Goal: Task Accomplishment & Management: Complete application form

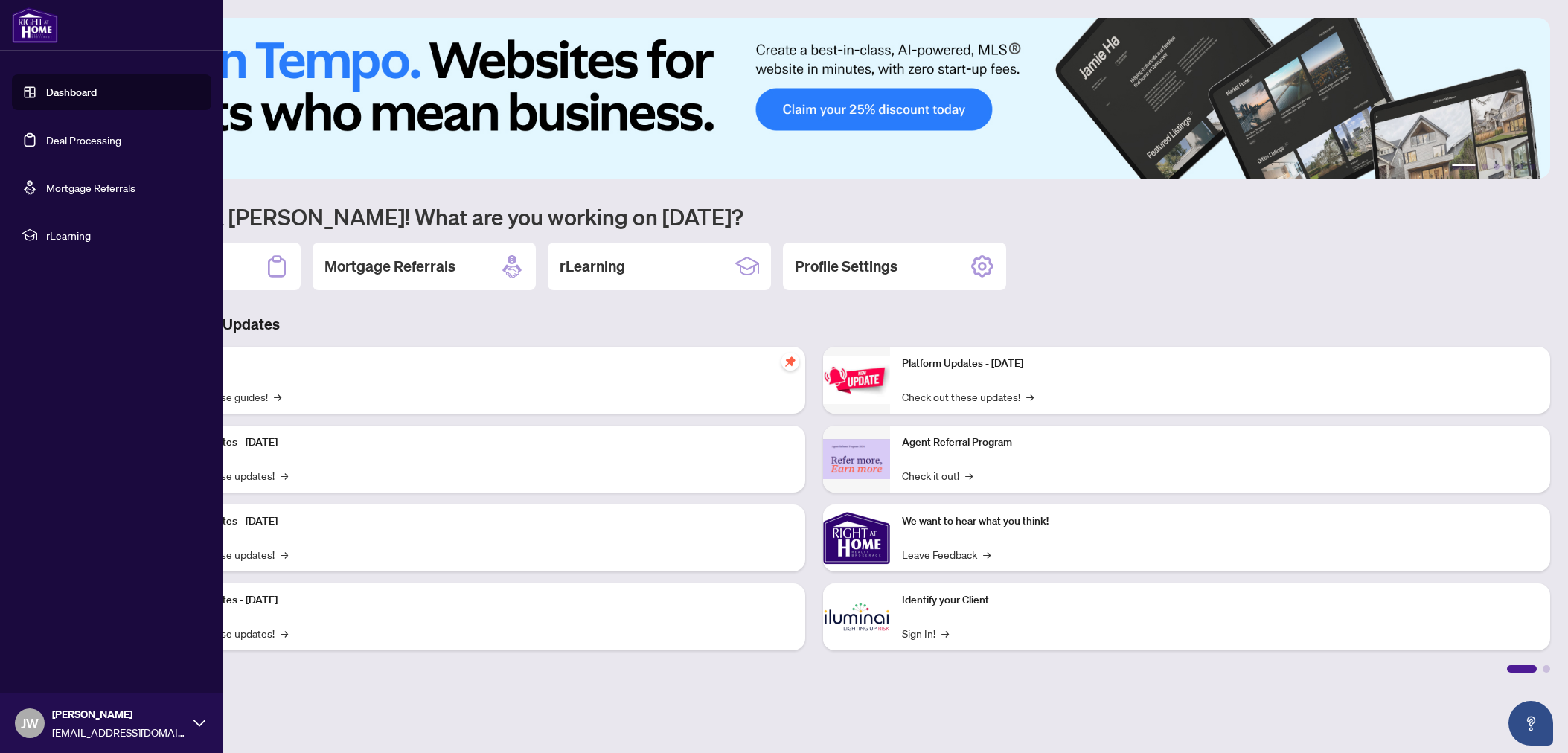
click at [83, 135] on link "Deal Processing" at bounding box center [83, 140] width 75 height 14
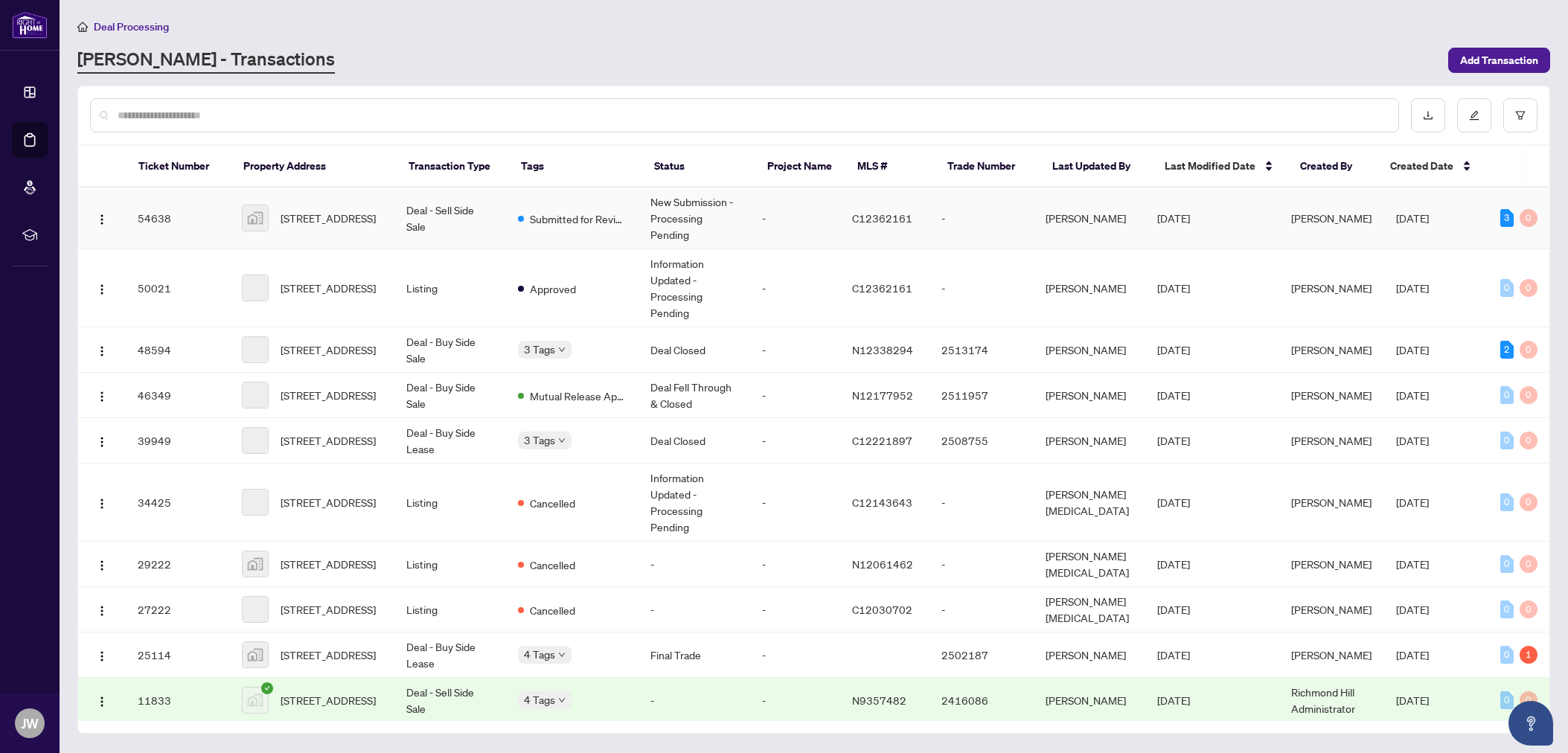
scroll to position [1, 0]
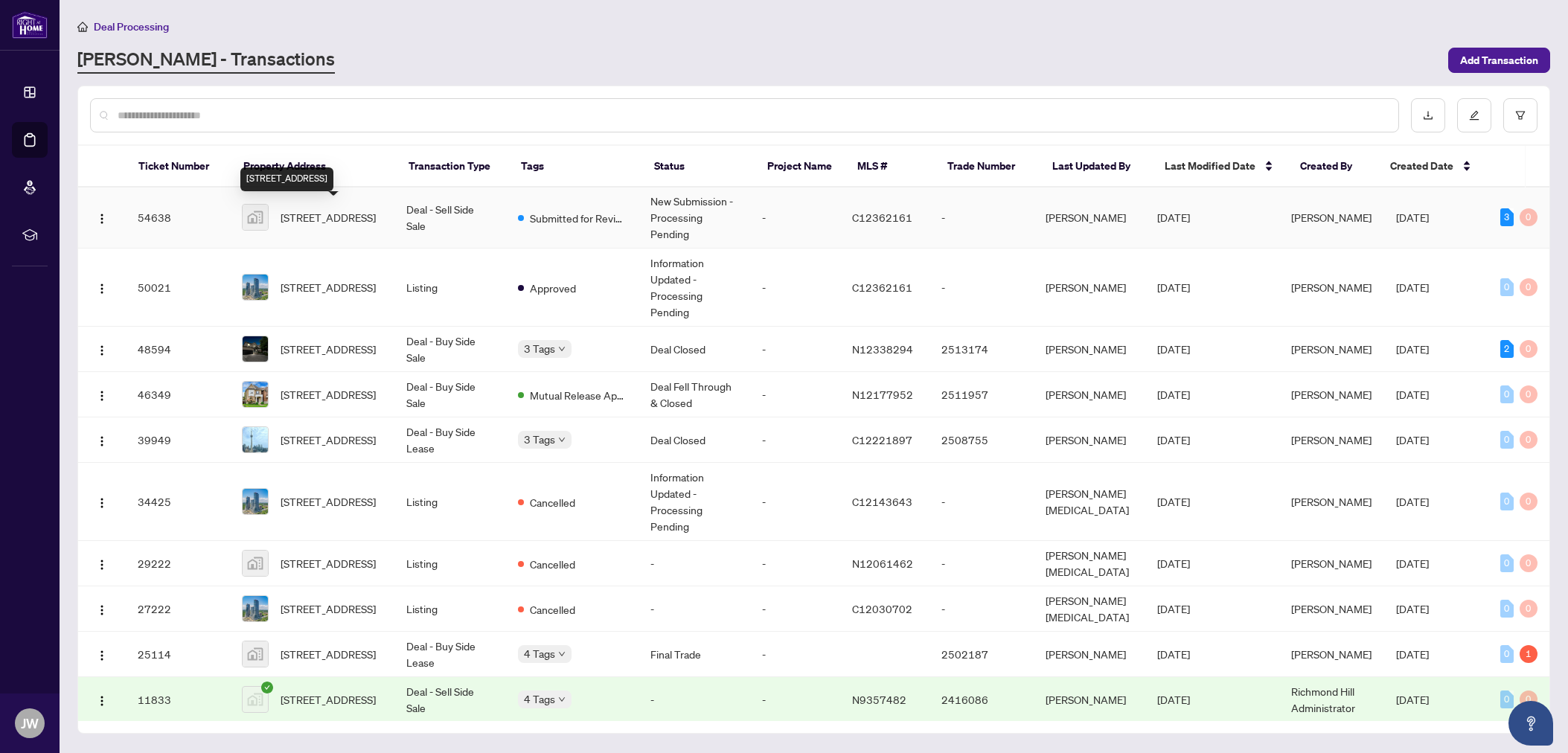
click at [356, 209] on span "[STREET_ADDRESS]" at bounding box center [328, 216] width 96 height 16
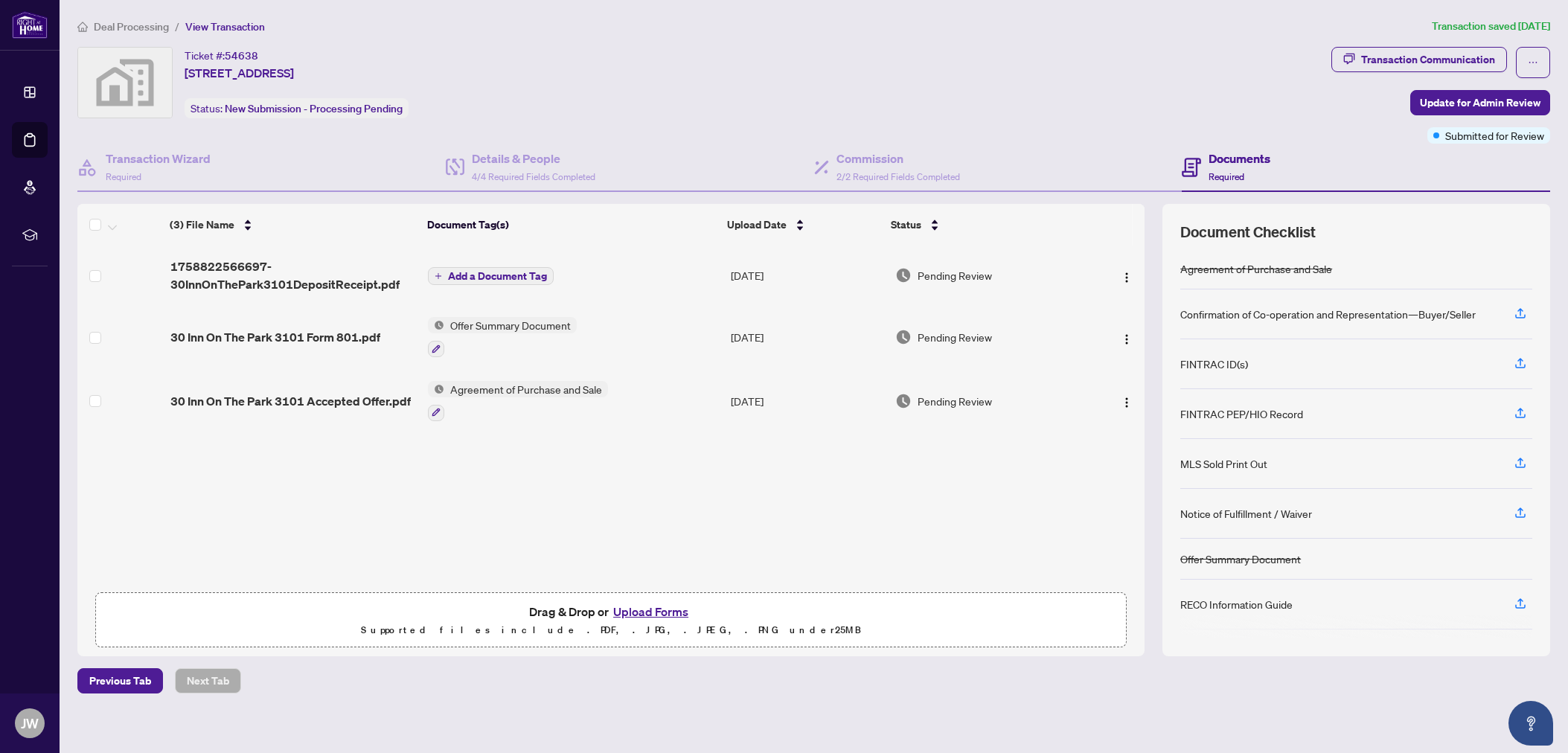
scroll to position [14, 0]
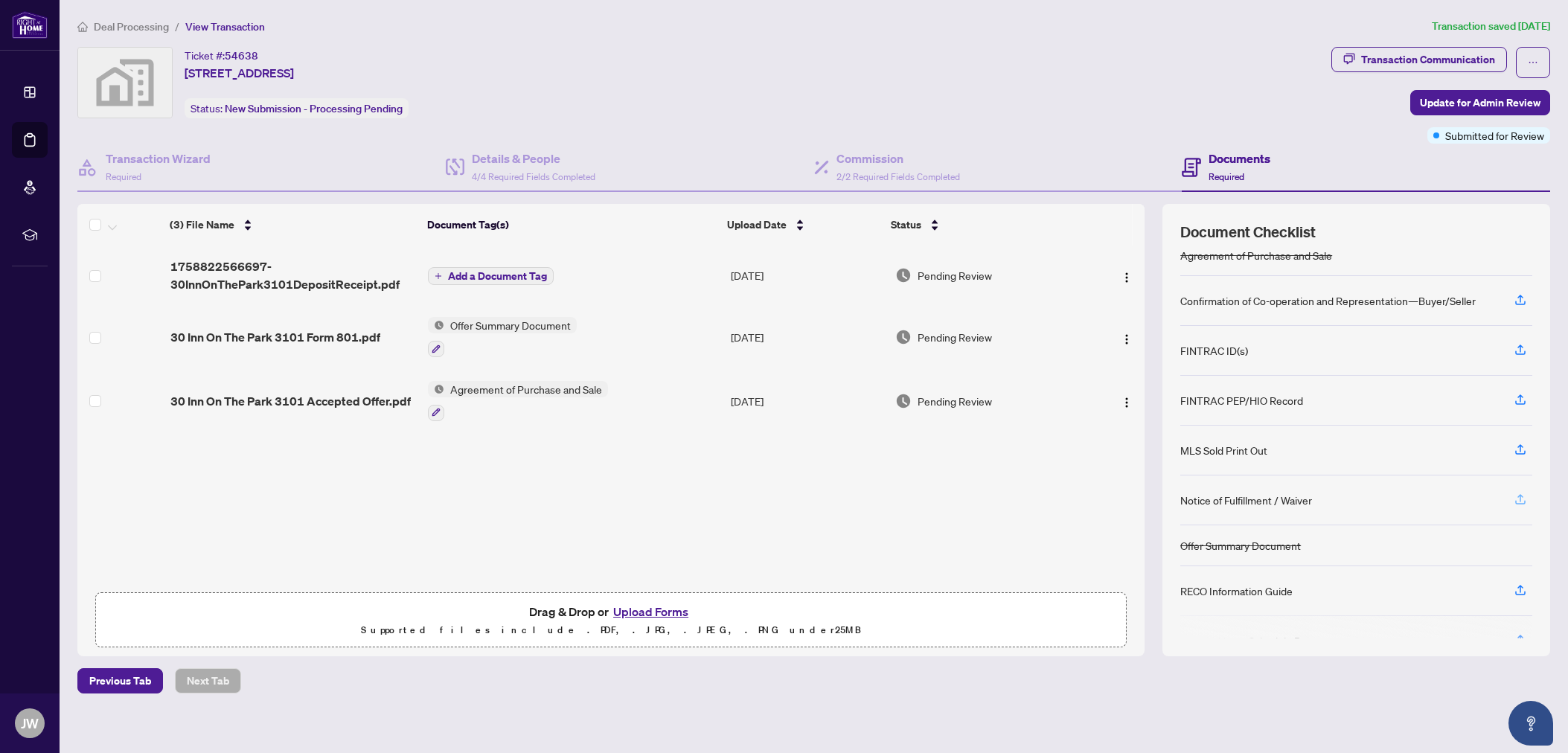
click at [1522, 501] on icon "button" at bounding box center [1521, 499] width 14 height 14
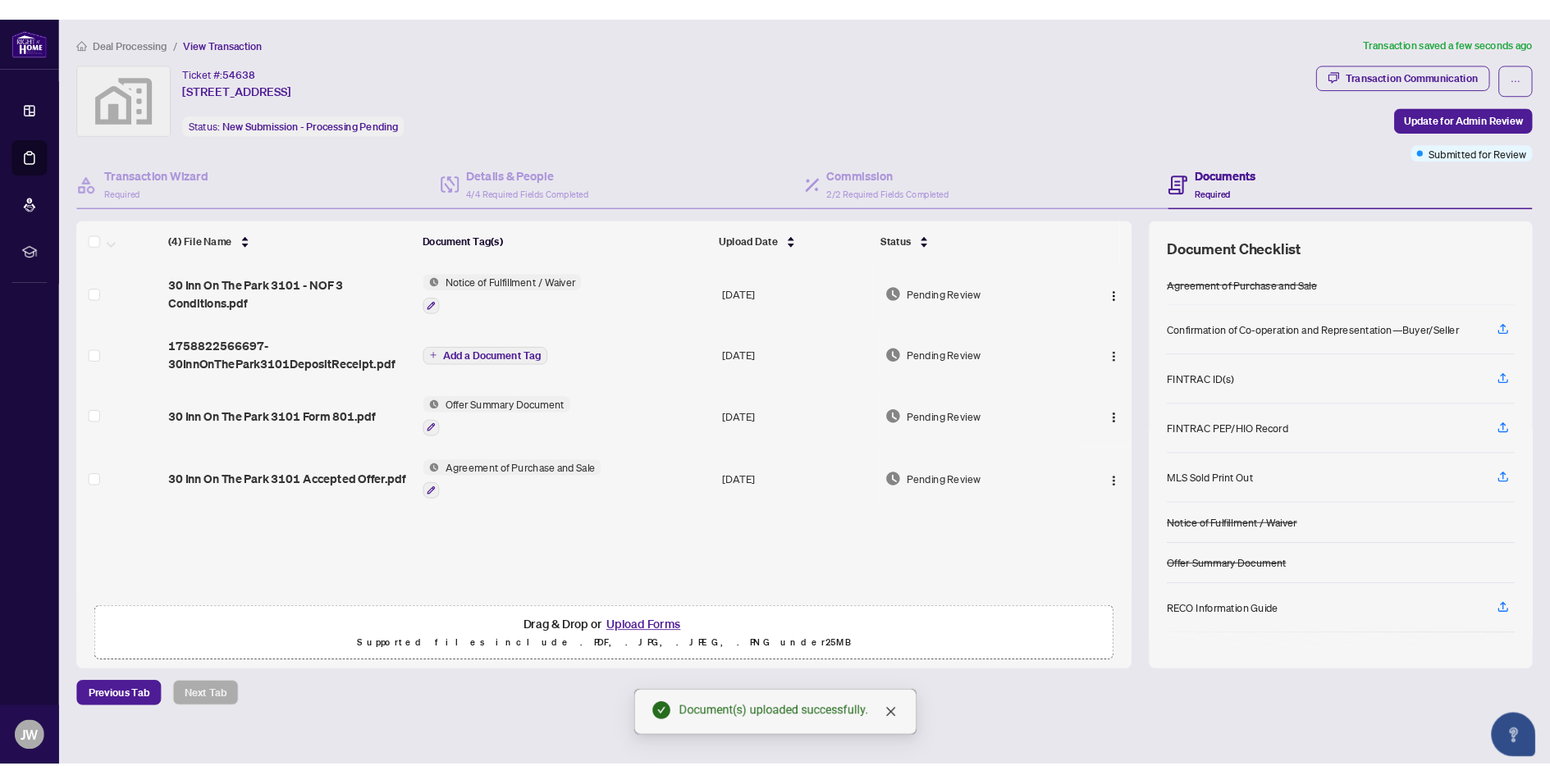
scroll to position [42, 0]
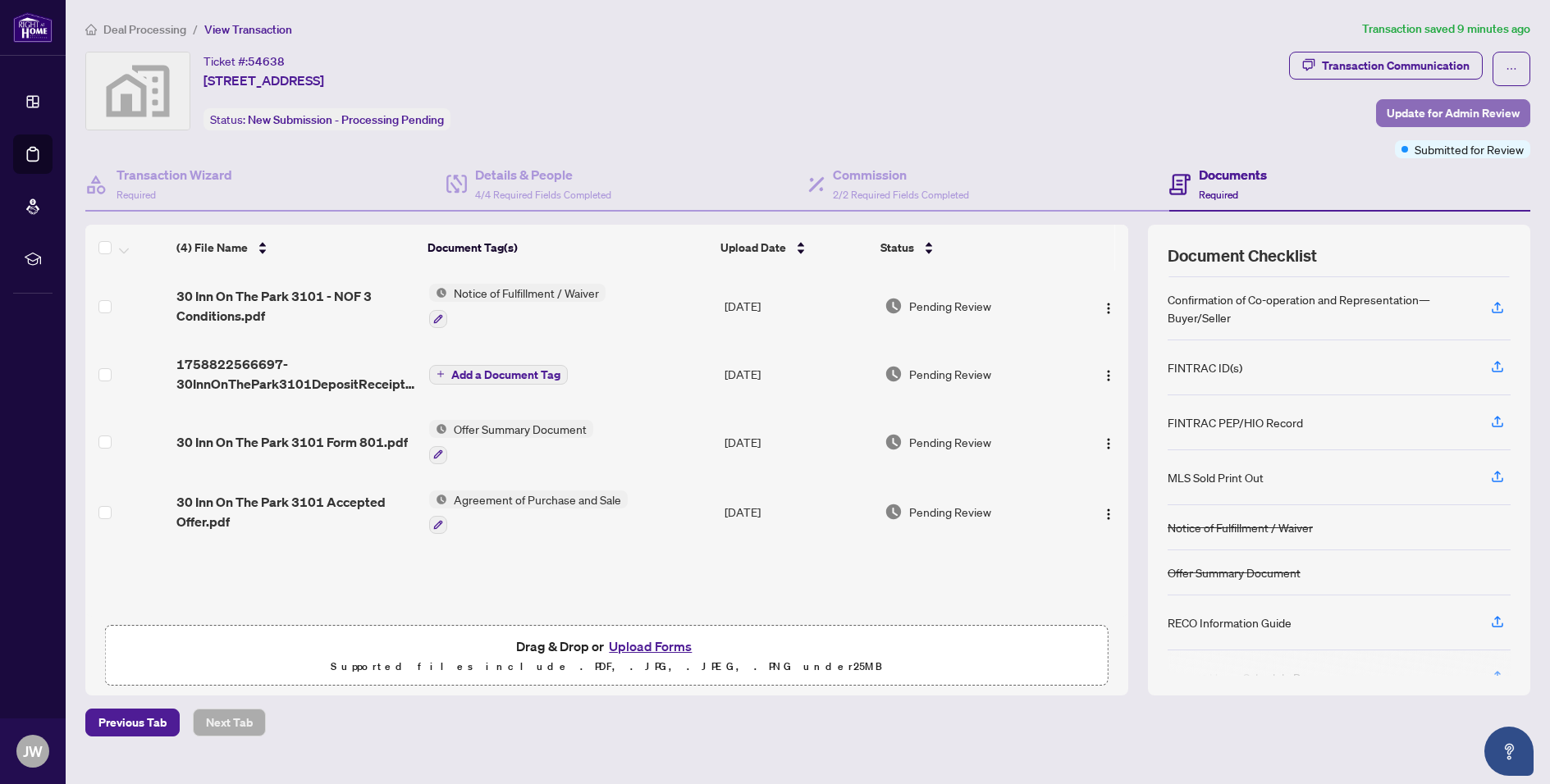
click at [1401, 115] on span "Update for Admin Review" at bounding box center [1453, 113] width 133 height 26
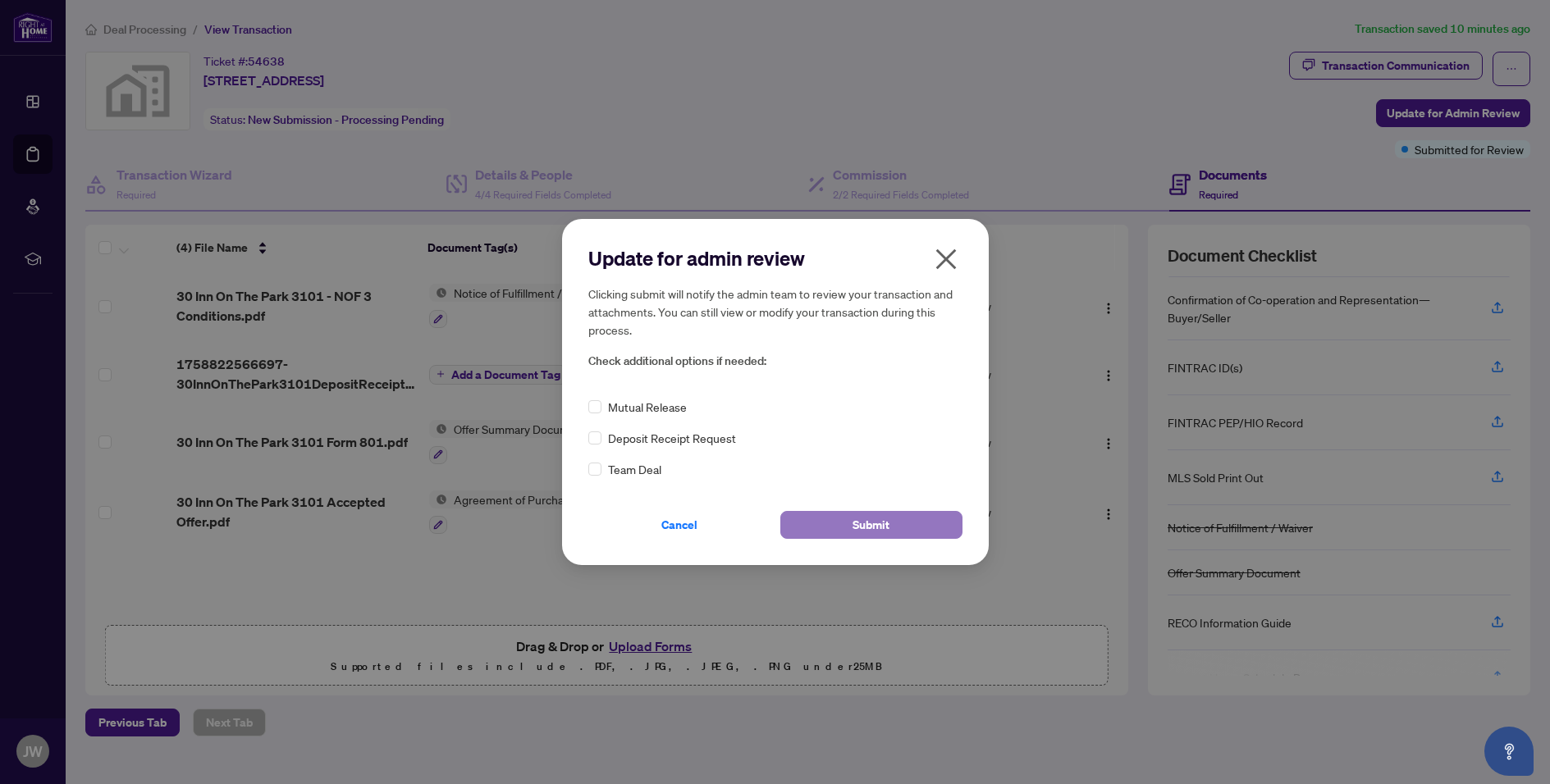
click at [878, 525] on span "Submit" at bounding box center [871, 524] width 37 height 26
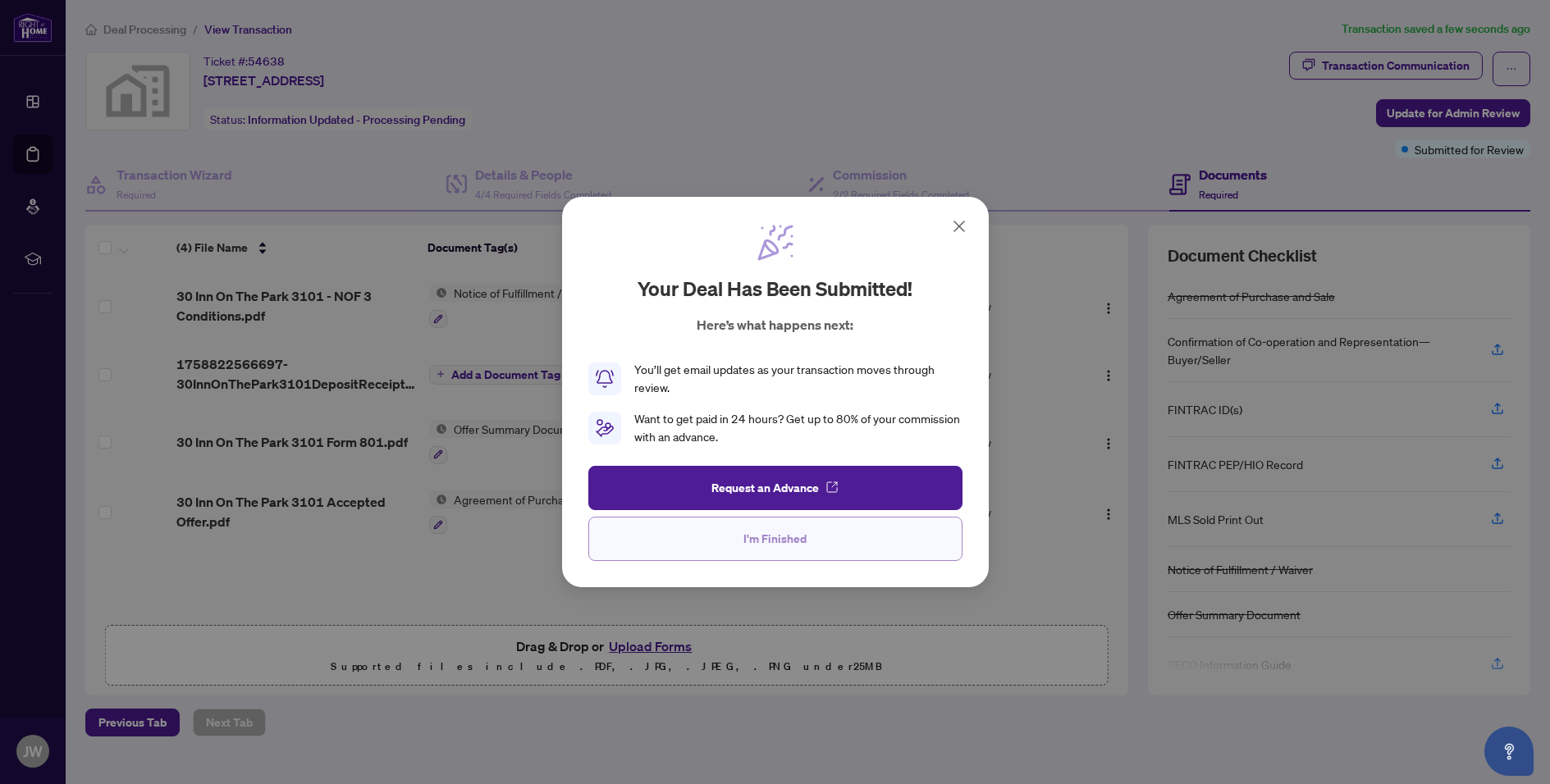
click at [800, 541] on span "I'm Finished" at bounding box center [774, 539] width 63 height 26
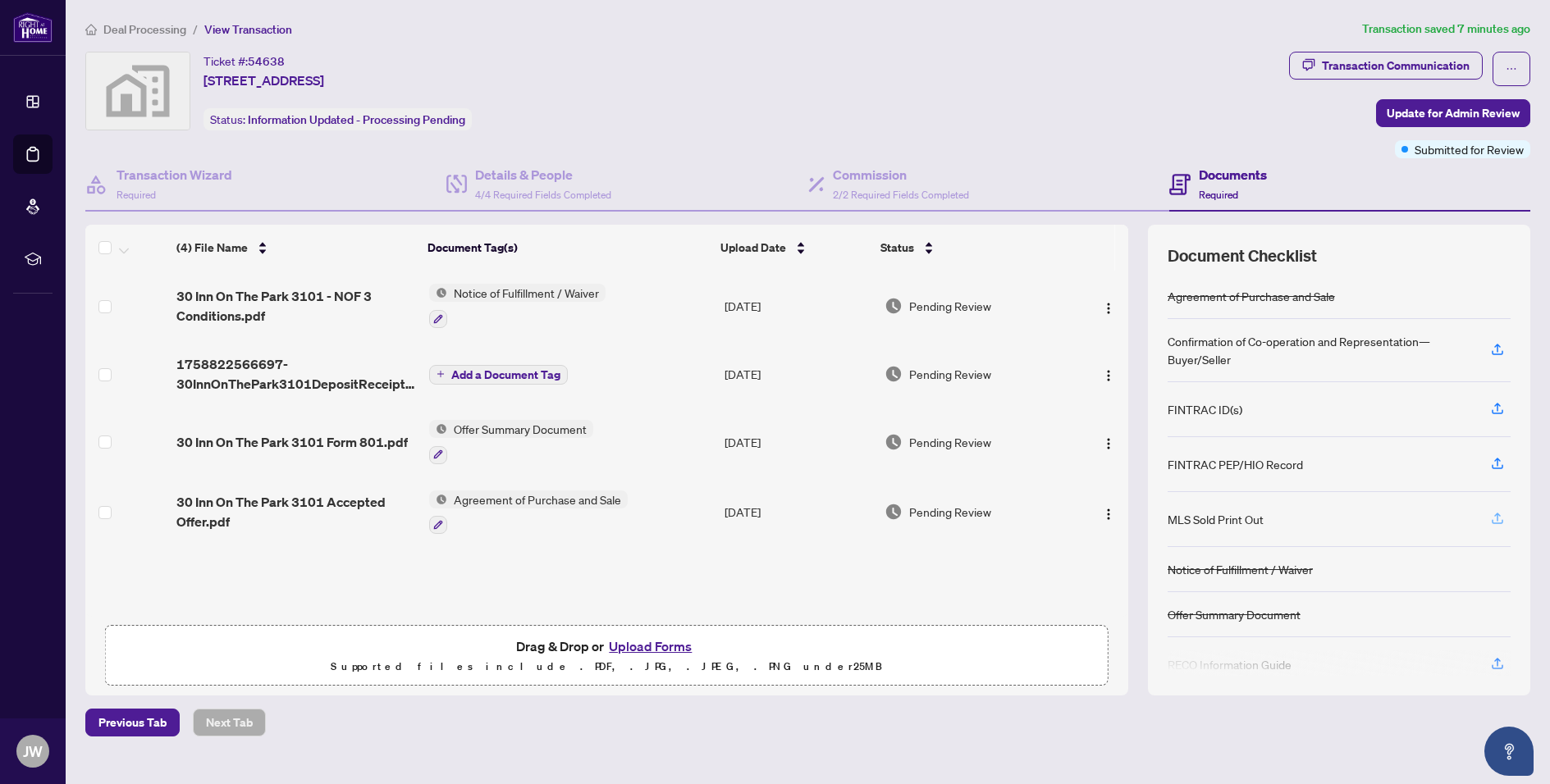
click at [1503, 515] on icon "button" at bounding box center [1498, 518] width 15 height 15
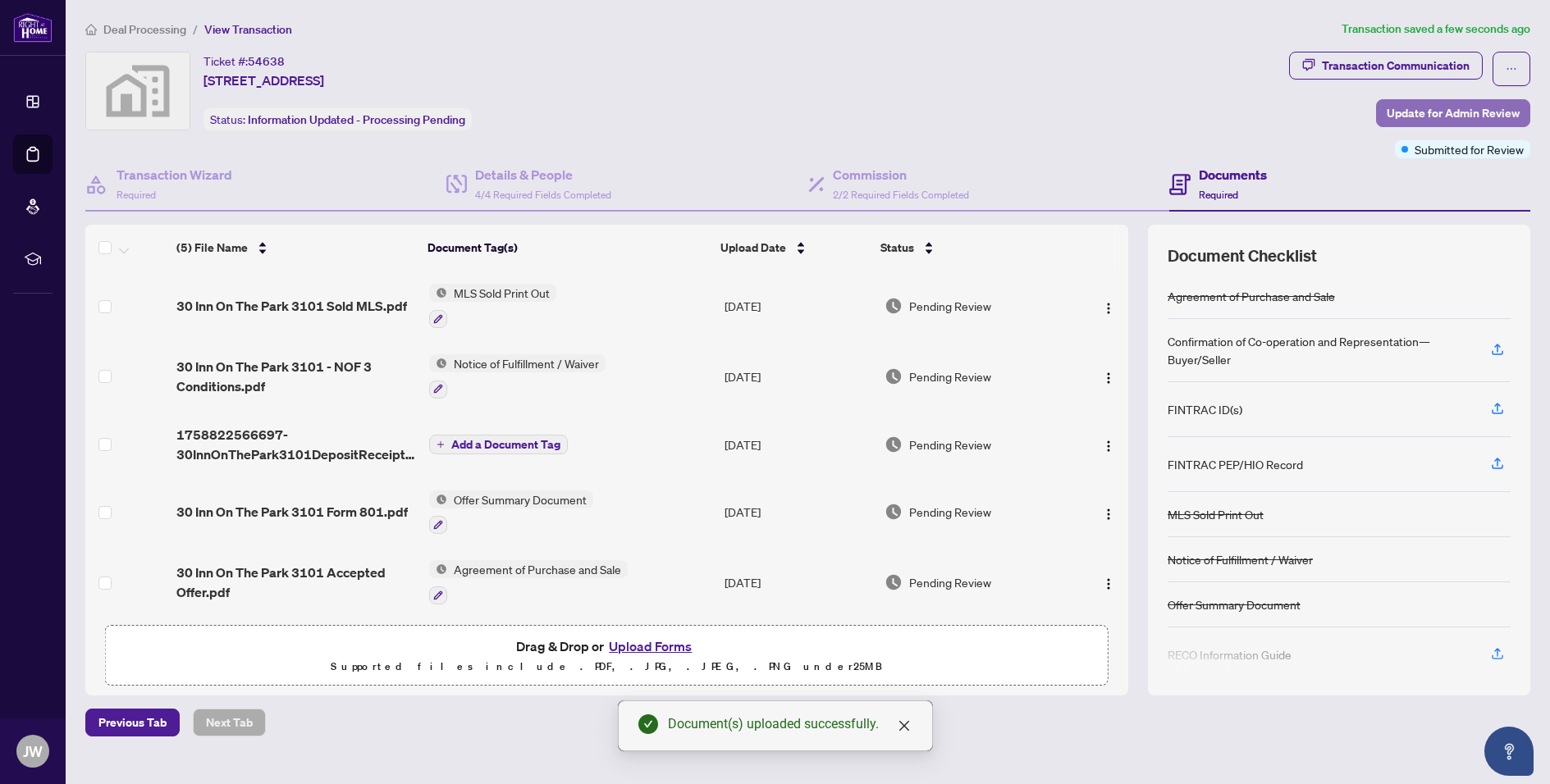
click at [1394, 115] on span "Update for Admin Review" at bounding box center [1453, 113] width 133 height 26
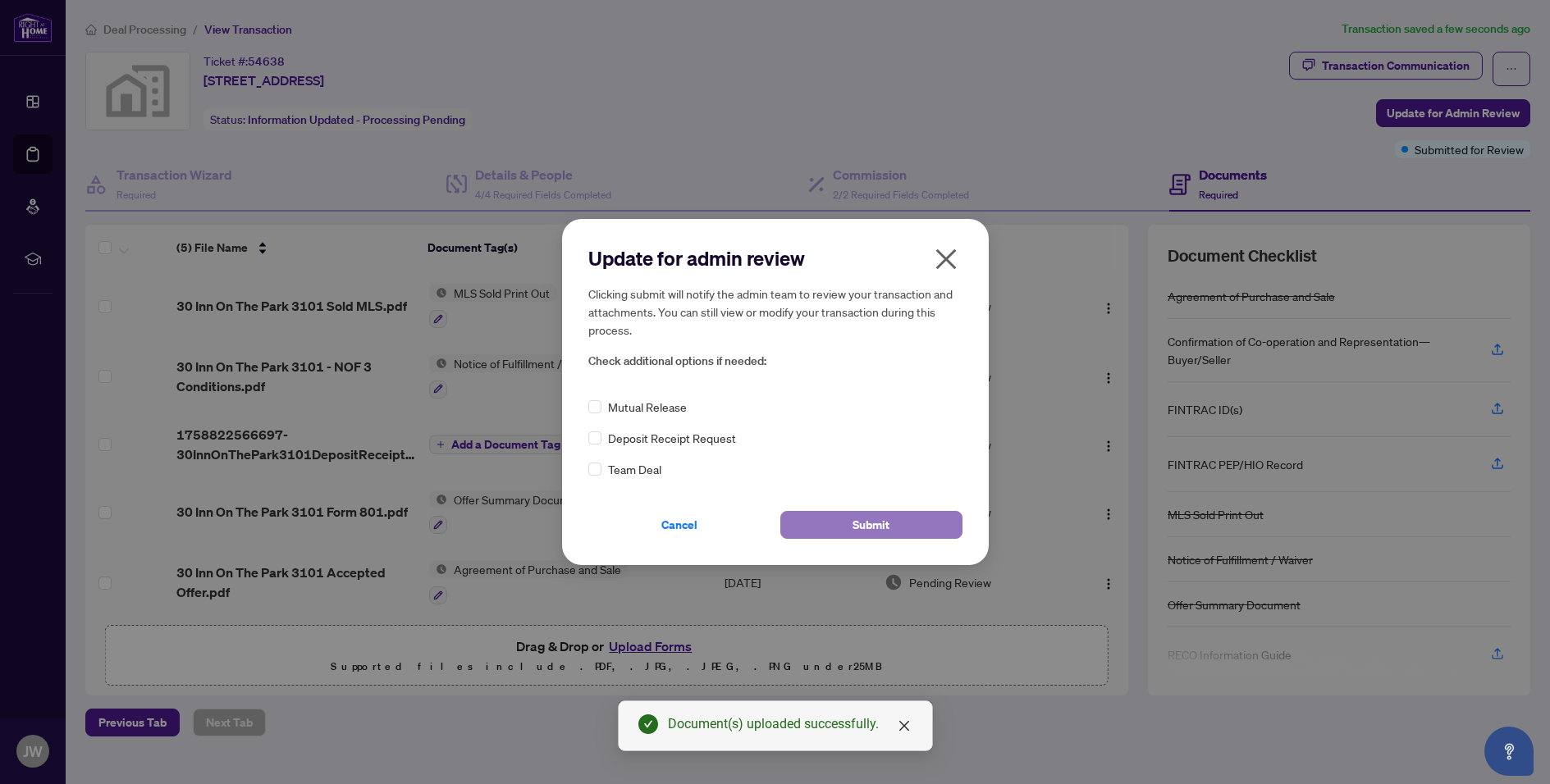
click at [884, 524] on span "Submit" at bounding box center [871, 524] width 37 height 26
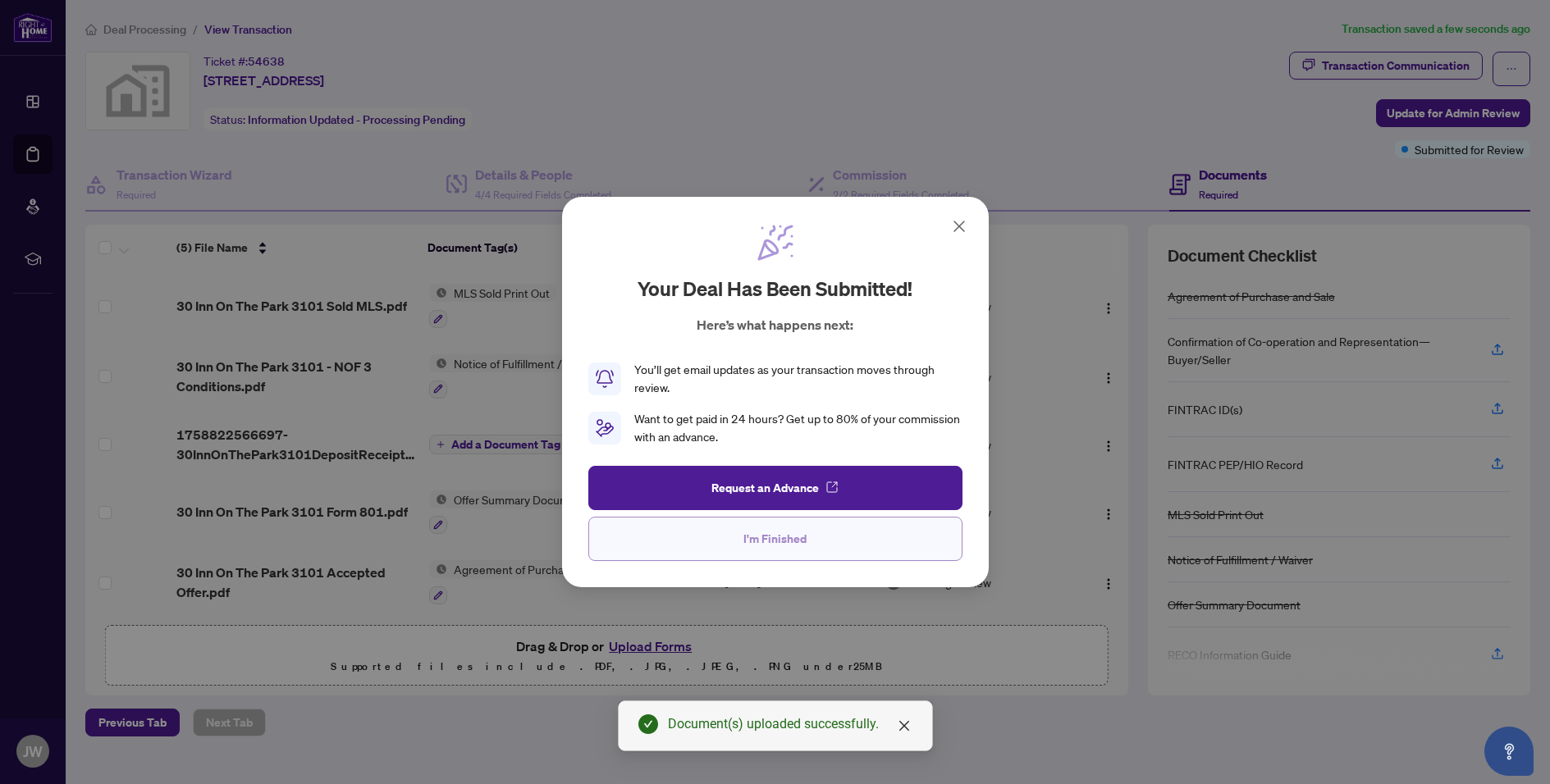
click at [815, 542] on button "I'm Finished" at bounding box center [776, 539] width 374 height 45
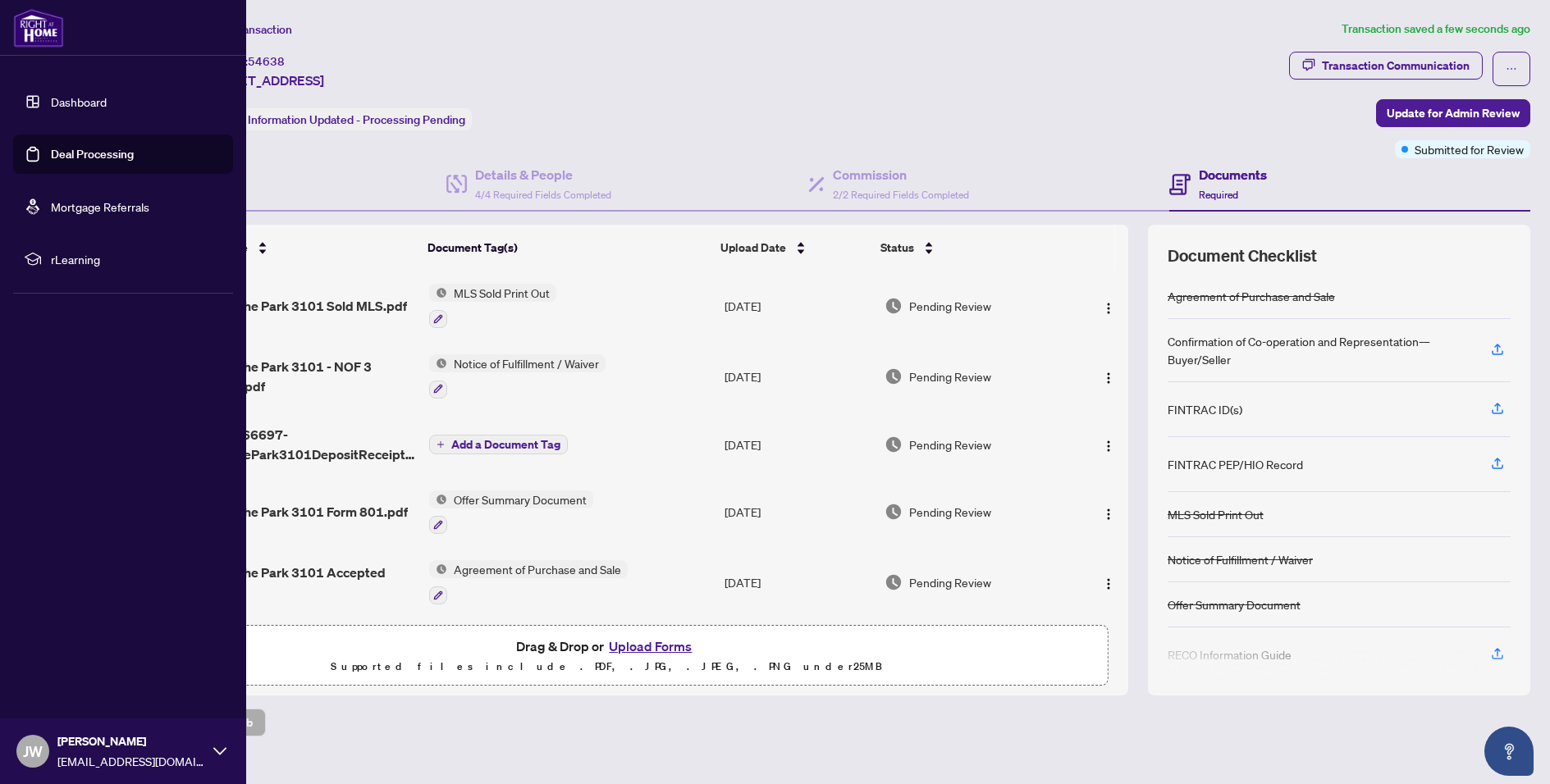
click at [24, 746] on span "JW" at bounding box center [32, 751] width 19 height 23
click at [43, 645] on button "Logout" at bounding box center [123, 653] width 220 height 28
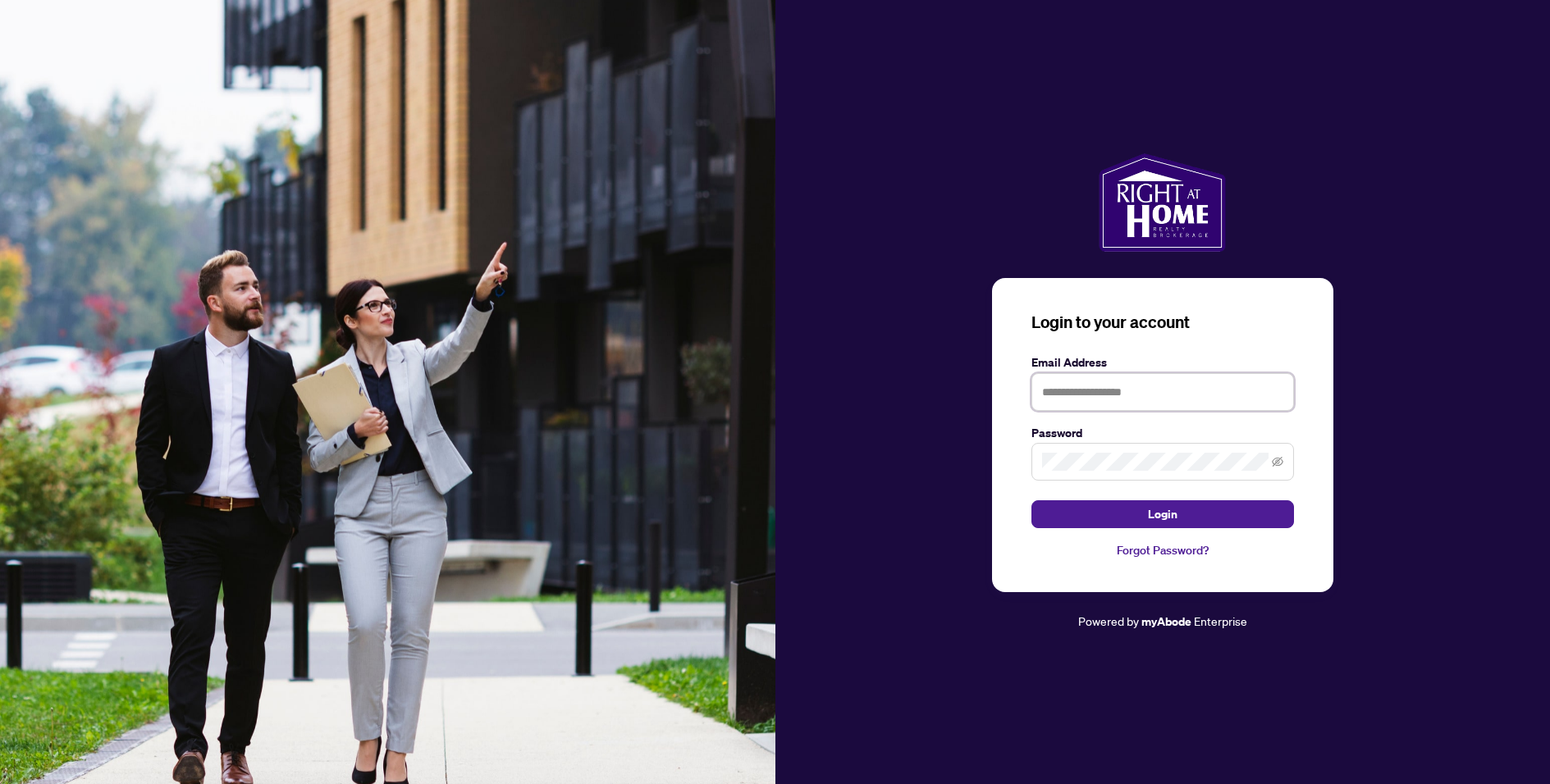
type input "**********"
